Goal: Information Seeking & Learning: Learn about a topic

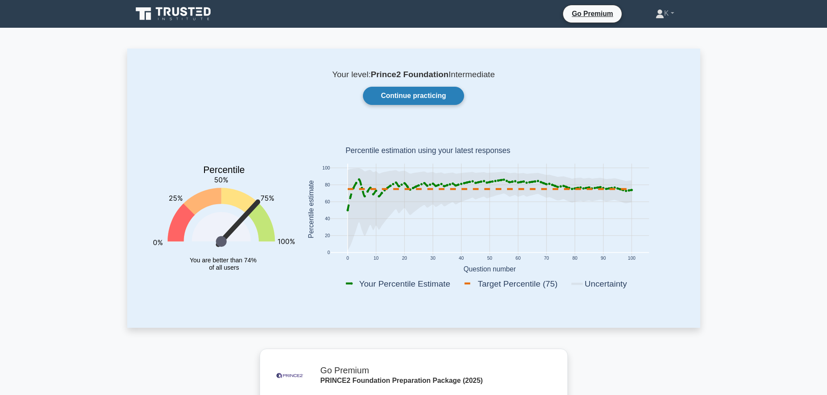
click at [384, 95] on link "Continue practicing" at bounding box center [413, 96] width 101 height 18
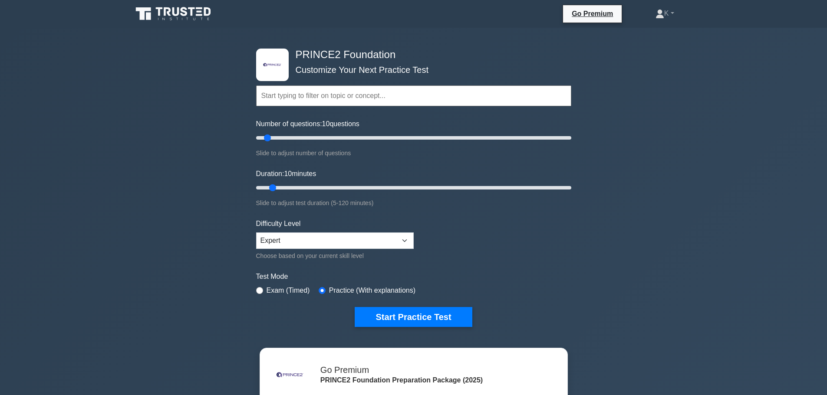
click at [364, 96] on input "text" at bounding box center [413, 96] width 315 height 21
click at [345, 95] on input "text" at bounding box center [413, 96] width 315 height 21
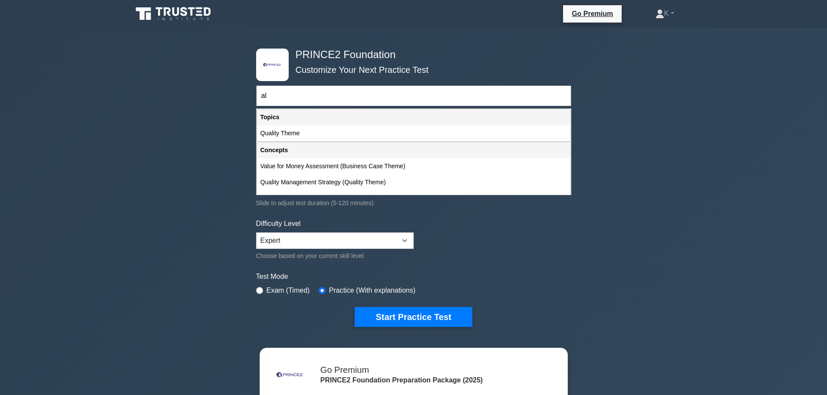
type input "a"
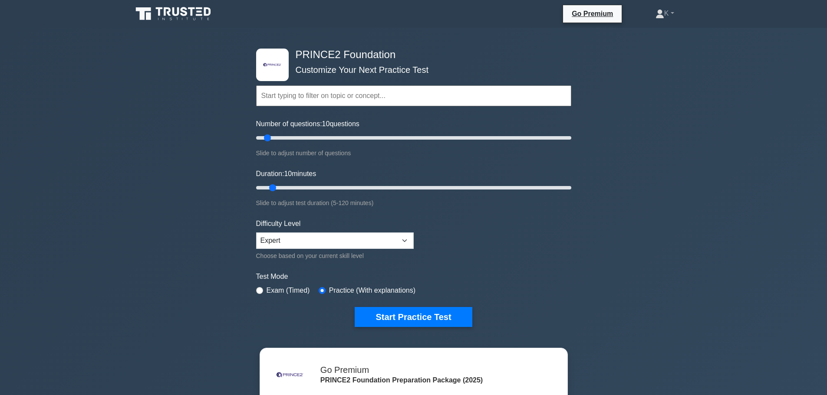
type input "*"
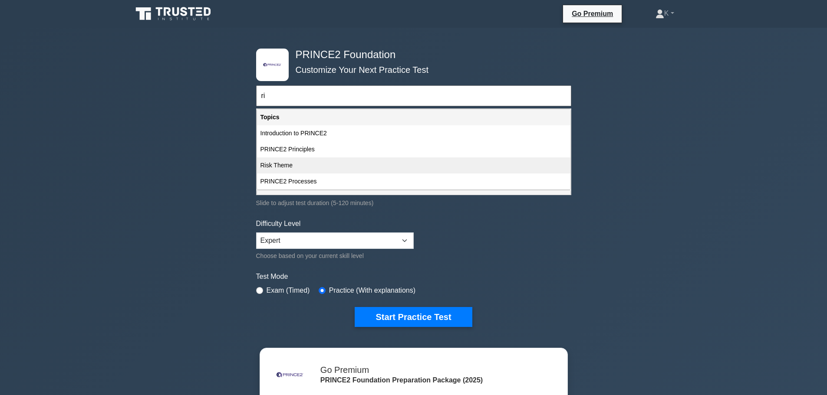
click at [303, 161] on div "Risk Theme" at bounding box center [413, 166] width 313 height 16
type input "Risk Theme"
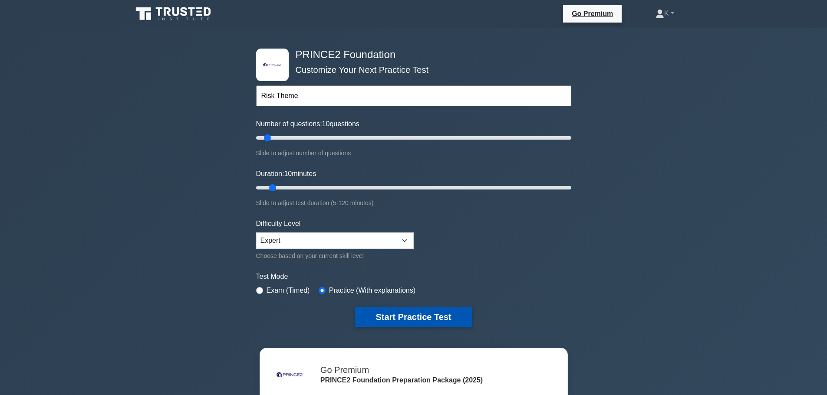
click at [437, 315] on button "Start Practice Test" at bounding box center [413, 317] width 117 height 20
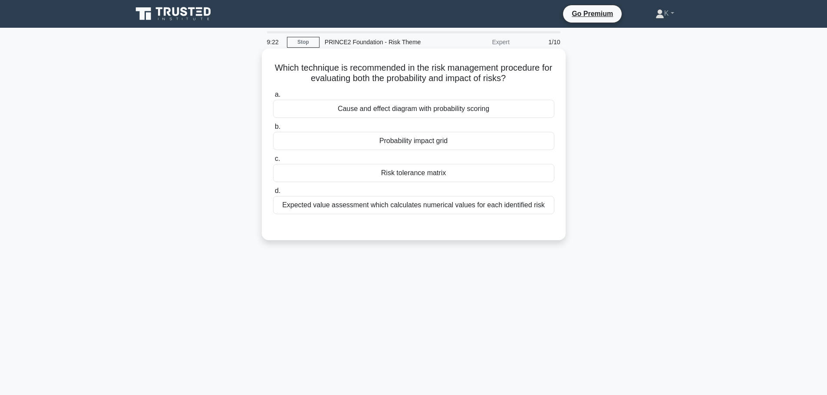
click at [311, 143] on div "Probability impact grid" at bounding box center [413, 141] width 281 height 18
click at [273, 130] on input "b. Probability impact grid" at bounding box center [273, 127] width 0 height 6
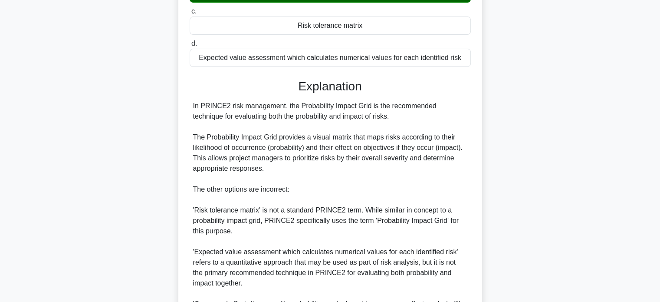
scroll to position [253, 0]
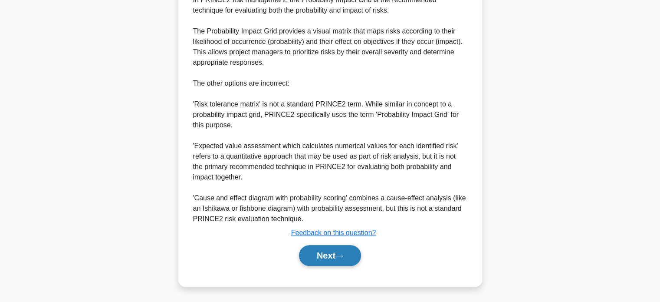
click at [349, 260] on button "Next" at bounding box center [330, 255] width 62 height 21
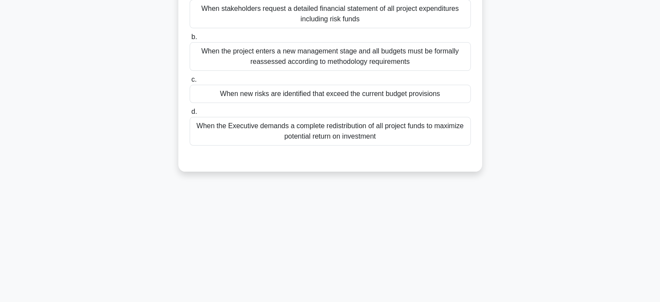
scroll to position [37, 0]
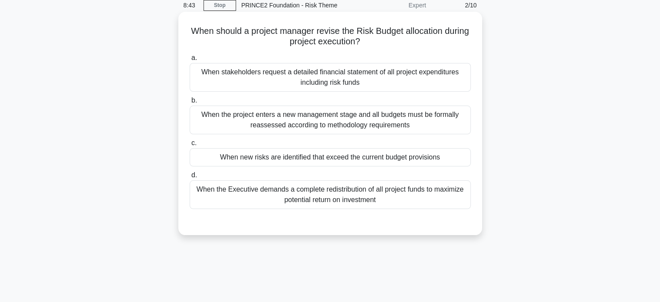
click at [408, 160] on div "When new risks are identified that exceed the current budget provisions" at bounding box center [330, 157] width 281 height 18
click at [190, 146] on input "c. When new risks are identified that exceed the current budget provisions" at bounding box center [190, 143] width 0 height 6
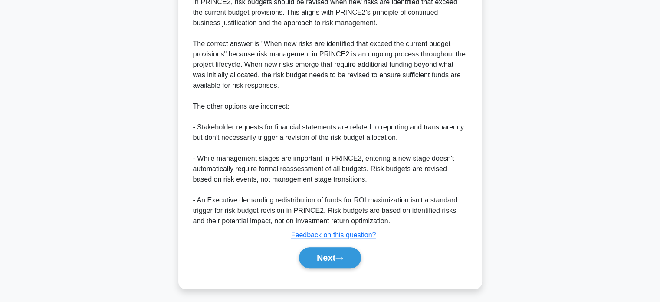
scroll to position [285, 0]
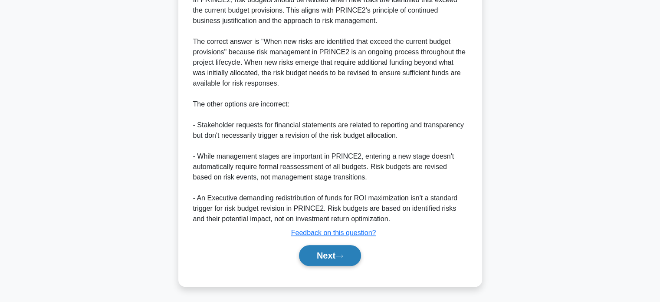
click at [358, 252] on button "Next" at bounding box center [330, 255] width 62 height 21
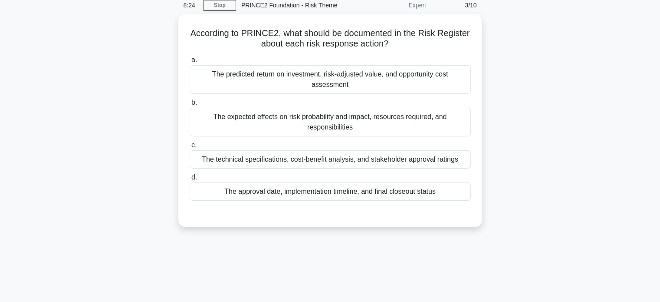
scroll to position [0, 0]
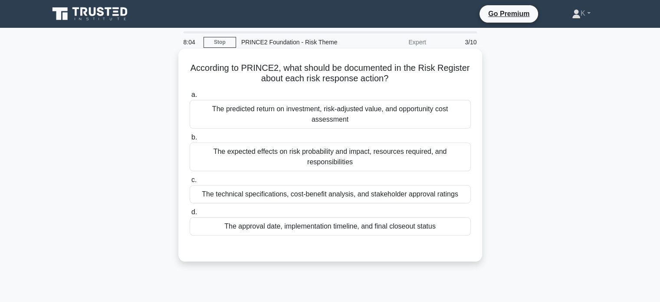
click at [323, 149] on div "The expected effects on risk probability and impact, resources required, and re…" at bounding box center [330, 156] width 281 height 29
click at [190, 140] on input "b. The expected effects on risk probability and impact, resources required, and…" at bounding box center [190, 138] width 0 height 6
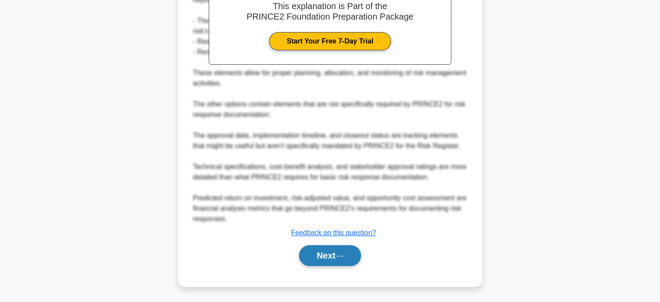
click at [342, 258] on button "Next" at bounding box center [330, 255] width 62 height 21
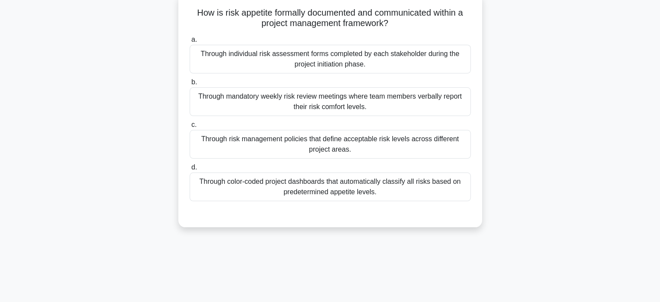
scroll to position [37, 0]
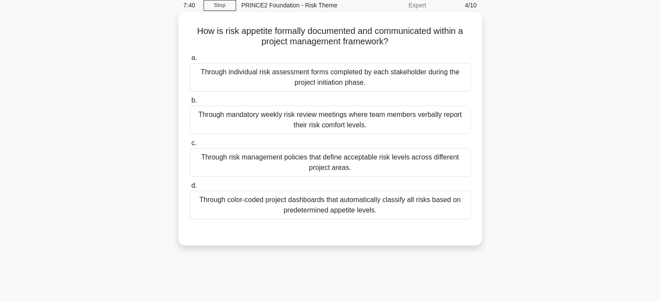
click at [277, 169] on div "Through risk management policies that define acceptable risk levels across diff…" at bounding box center [330, 162] width 281 height 29
click at [190, 146] on input "c. Through risk management policies that define acceptable risk levels across d…" at bounding box center [190, 143] width 0 height 6
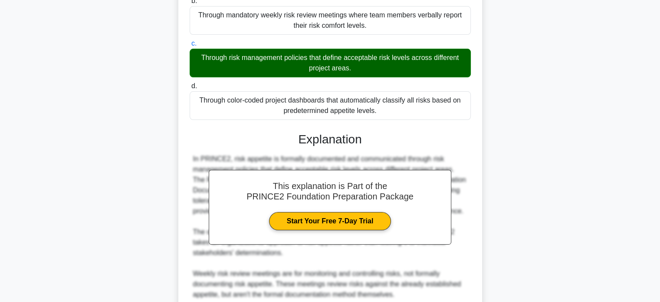
scroll to position [254, 0]
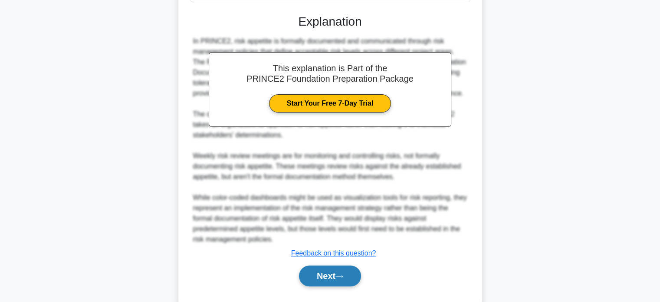
click at [331, 270] on button "Next" at bounding box center [330, 275] width 62 height 21
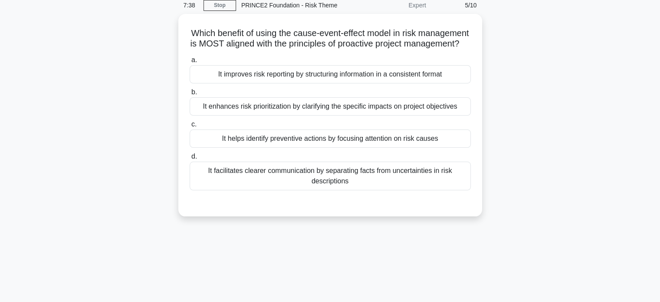
scroll to position [0, 0]
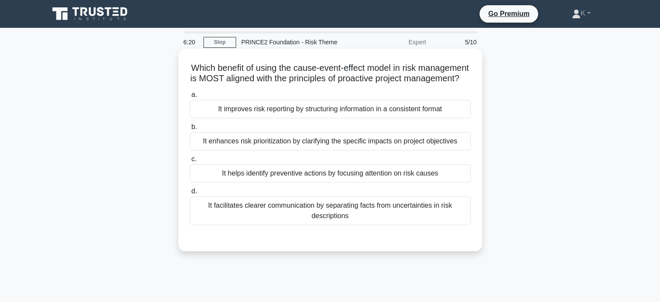
click at [260, 182] on div "It helps identify preventive actions by focusing attention on risk causes" at bounding box center [330, 173] width 281 height 18
click at [190, 162] on input "c. It helps identify preventive actions by focusing attention on risk causes" at bounding box center [190, 159] width 0 height 6
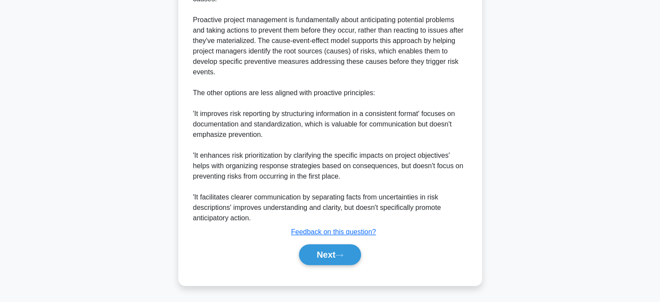
scroll to position [285, 0]
click at [325, 253] on button "Next" at bounding box center [330, 254] width 62 height 21
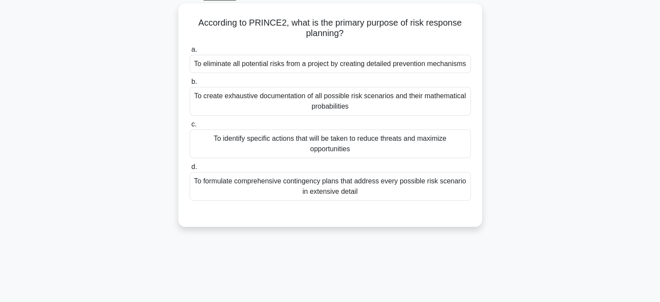
scroll to position [0, 0]
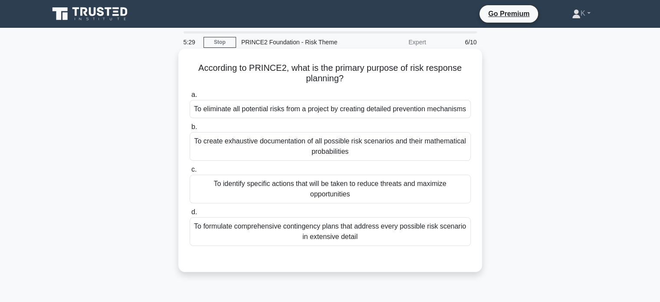
click at [370, 192] on div "To identify specific actions that will be taken to reduce threats and maximize …" at bounding box center [330, 188] width 281 height 29
click at [190, 172] on input "c. To identify specific actions that will be taken to reduce threats and maximi…" at bounding box center [190, 170] width 0 height 6
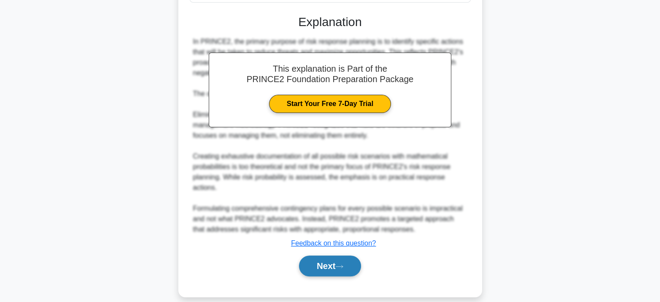
click at [327, 260] on button "Next" at bounding box center [330, 265] width 62 height 21
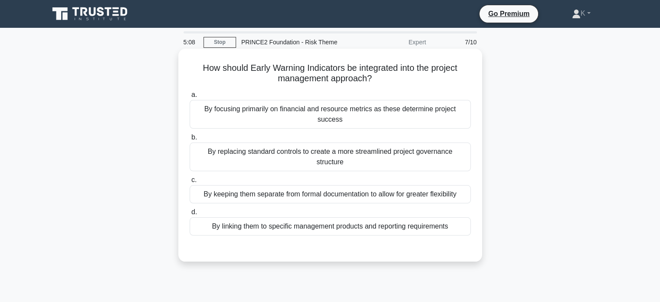
click at [298, 117] on div "By focusing primarily on financial and resource metrics as these determine proj…" at bounding box center [330, 114] width 281 height 29
click at [190, 98] on input "a. By focusing primarily on financial and resource metrics as these determine p…" at bounding box center [190, 95] width 0 height 6
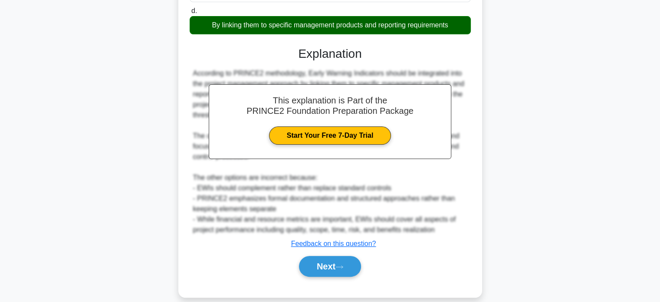
scroll to position [202, 0]
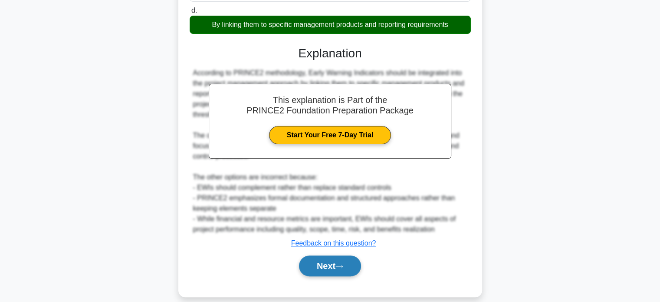
click at [341, 255] on button "Next" at bounding box center [330, 265] width 62 height 21
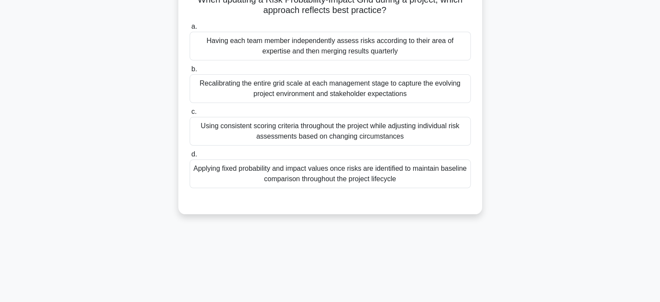
scroll to position [87, 0]
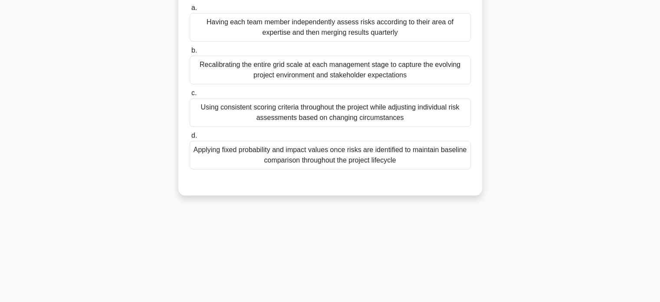
click at [281, 115] on div "Using consistent scoring criteria throughout the project while adjusting indivi…" at bounding box center [330, 112] width 281 height 29
click at [190, 96] on input "c. Using consistent scoring criteria throughout the project while adjusting ind…" at bounding box center [190, 93] width 0 height 6
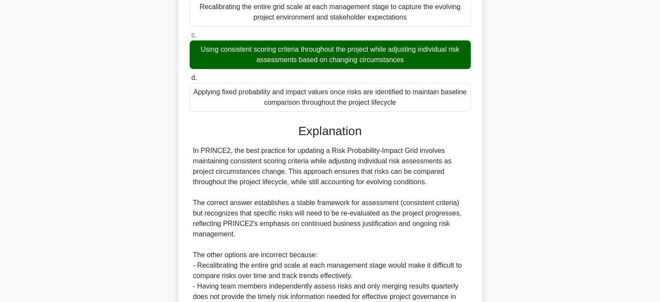
scroll to position [221, 0]
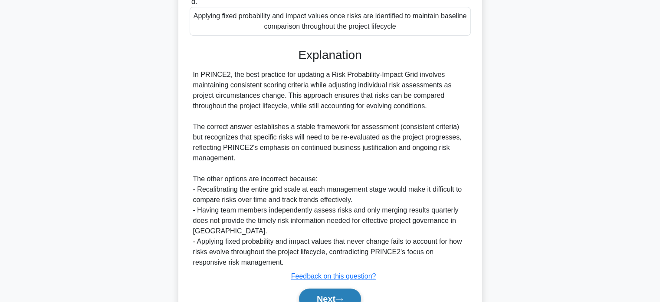
click at [332, 295] on button "Next" at bounding box center [330, 298] width 62 height 21
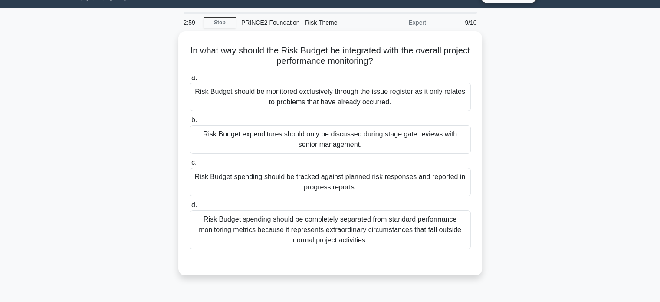
scroll to position [0, 0]
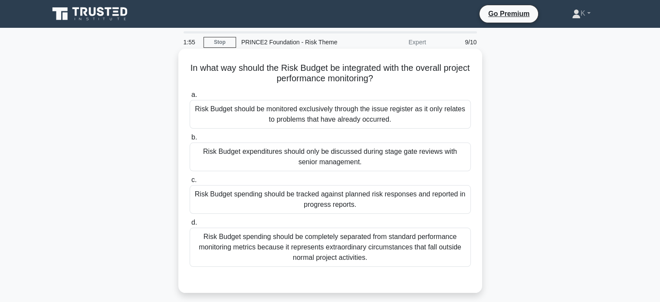
click at [368, 250] on div "Risk Budget spending should be completely separated from standard performance m…" at bounding box center [330, 246] width 281 height 39
click at [190, 225] on input "d. Risk Budget spending should be completely separated from standard performanc…" at bounding box center [190, 223] width 0 height 6
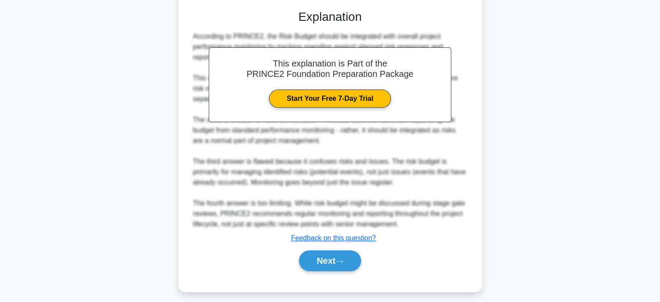
scroll to position [275, 0]
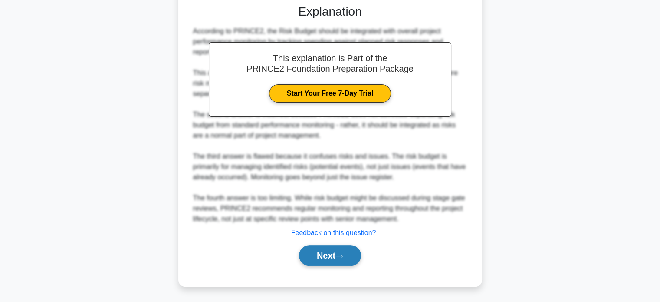
click at [349, 253] on button "Next" at bounding box center [330, 255] width 62 height 21
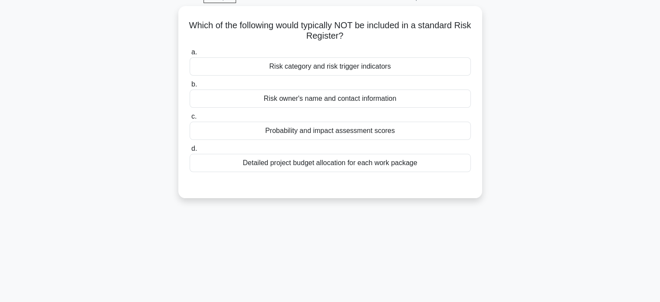
scroll to position [0, 0]
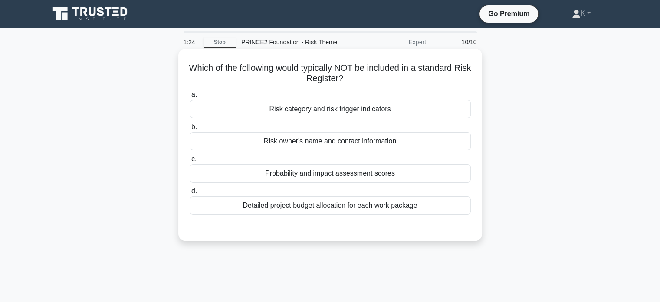
click at [362, 210] on div "Detailed project budget allocation for each work package" at bounding box center [330, 205] width 281 height 18
click at [190, 194] on input "d. Detailed project budget allocation for each work package" at bounding box center [190, 191] width 0 height 6
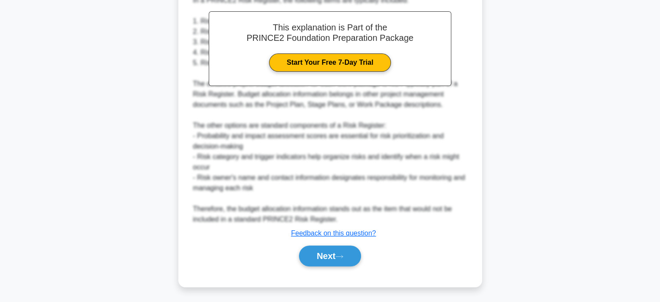
scroll to position [253, 0]
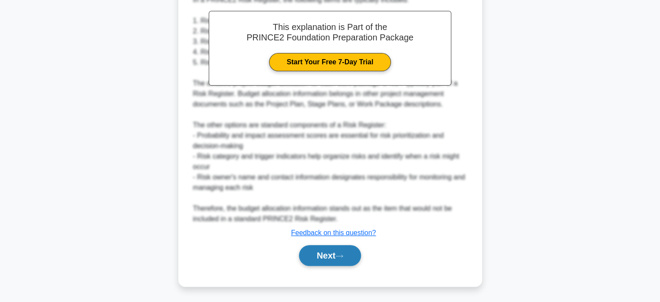
click at [349, 250] on button "Next" at bounding box center [330, 255] width 62 height 21
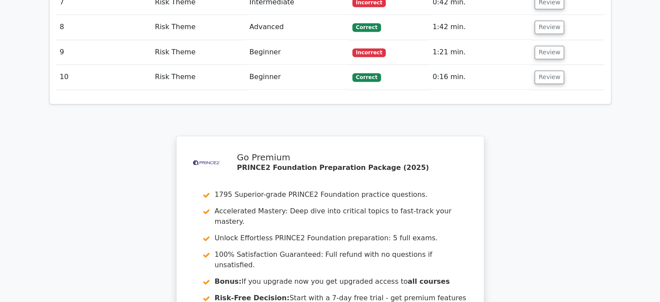
scroll to position [1427, 0]
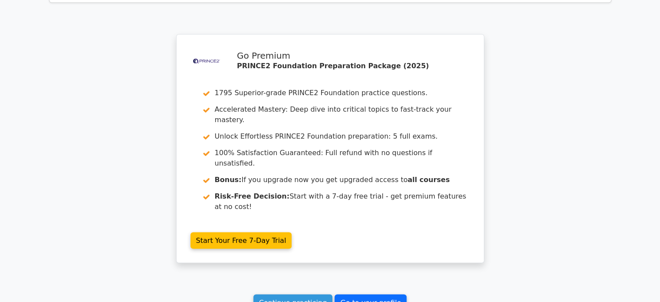
click at [360, 294] on link "Go to your profile" at bounding box center [371, 302] width 72 height 16
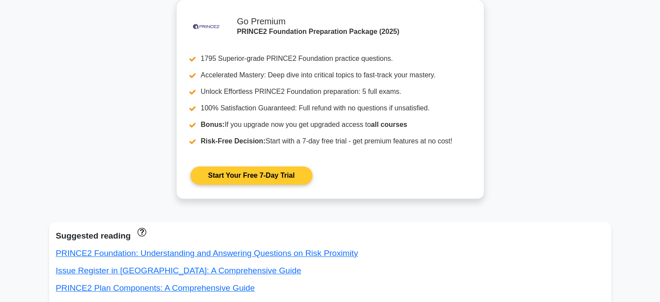
scroll to position [43, 0]
